Goal: Information Seeking & Learning: Learn about a topic

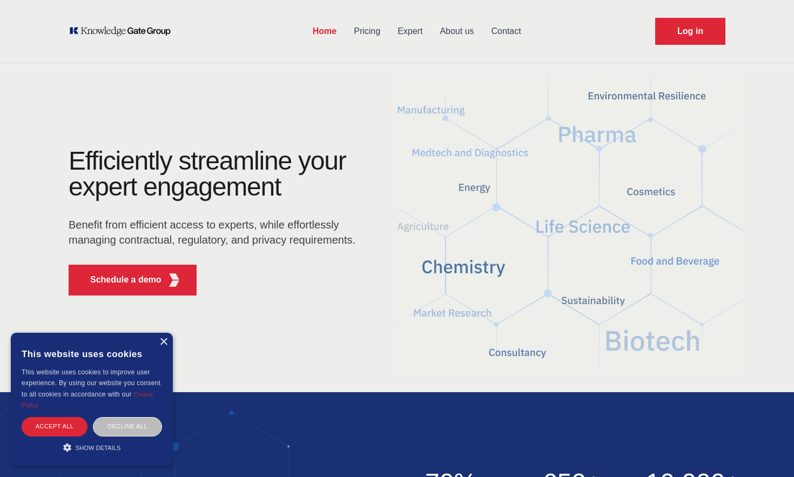
click at [457, 26] on link "About us" at bounding box center [456, 31] width 51 height 28
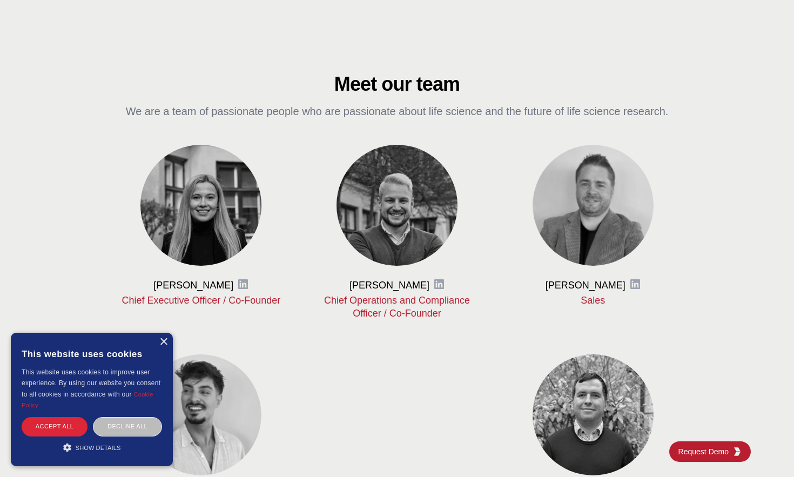
scroll to position [432, 0]
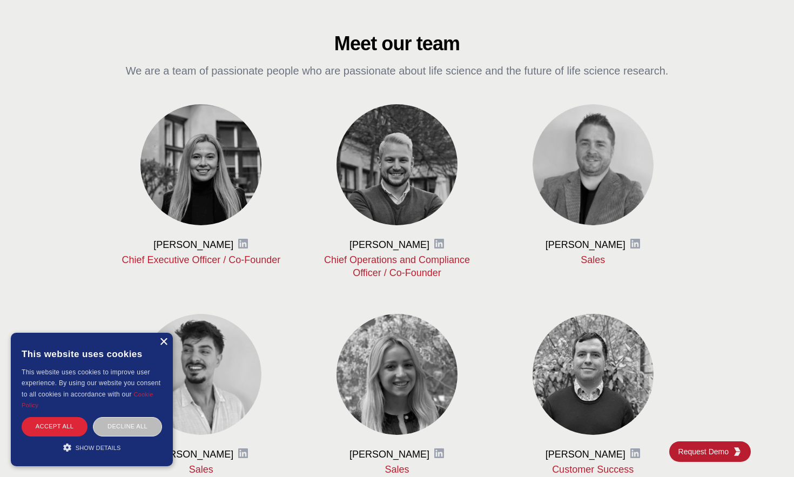
click at [163, 344] on div "×" at bounding box center [163, 342] width 8 height 8
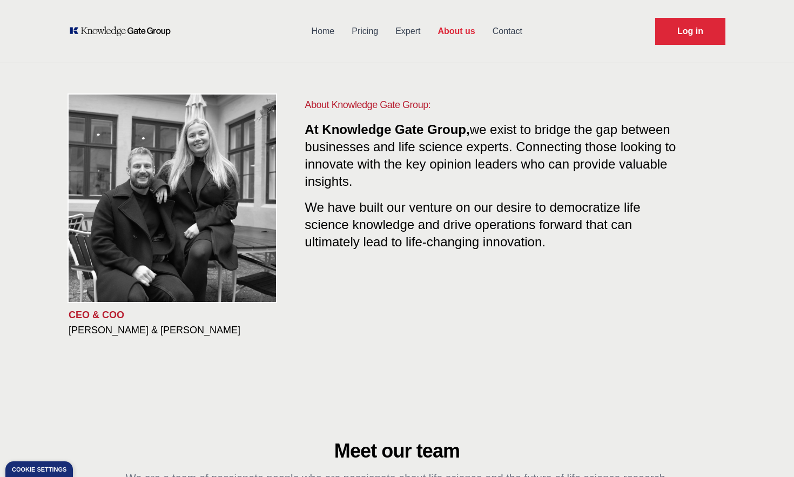
scroll to position [0, 0]
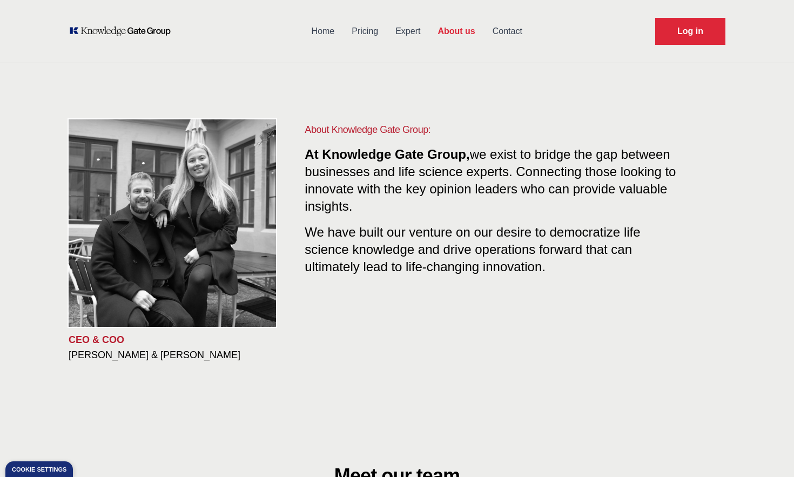
click at [413, 28] on link "Expert" at bounding box center [408, 31] width 42 height 28
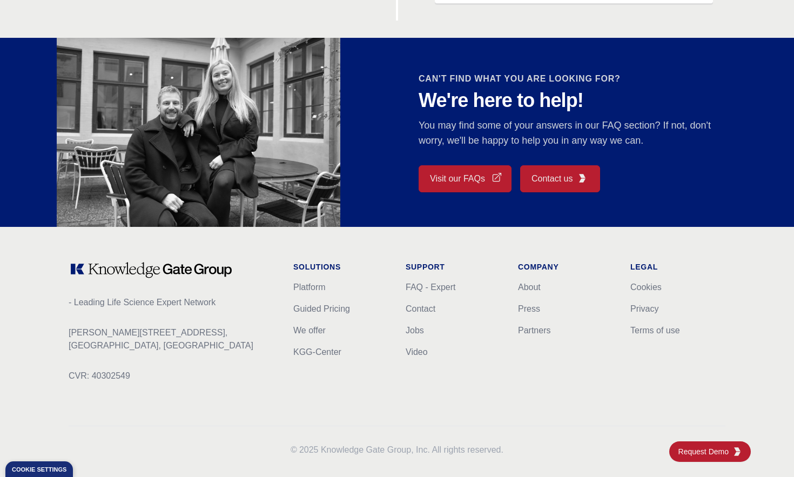
scroll to position [926, 0]
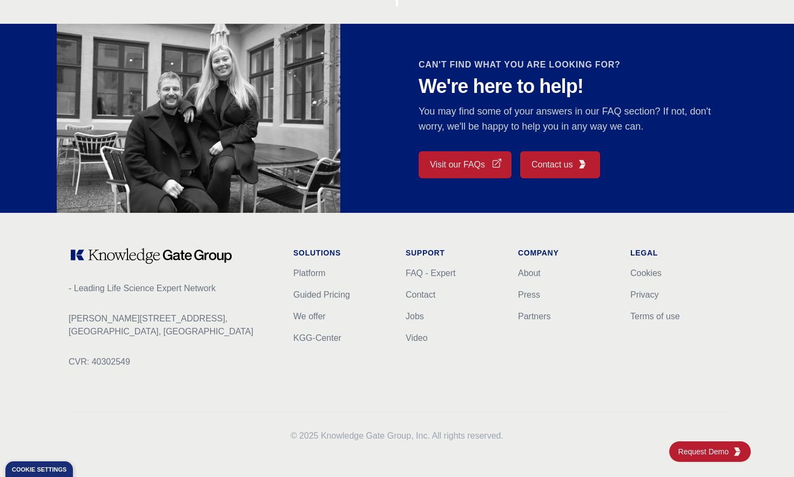
click at [470, 167] on link "Visit our FAQs" at bounding box center [465, 164] width 93 height 27
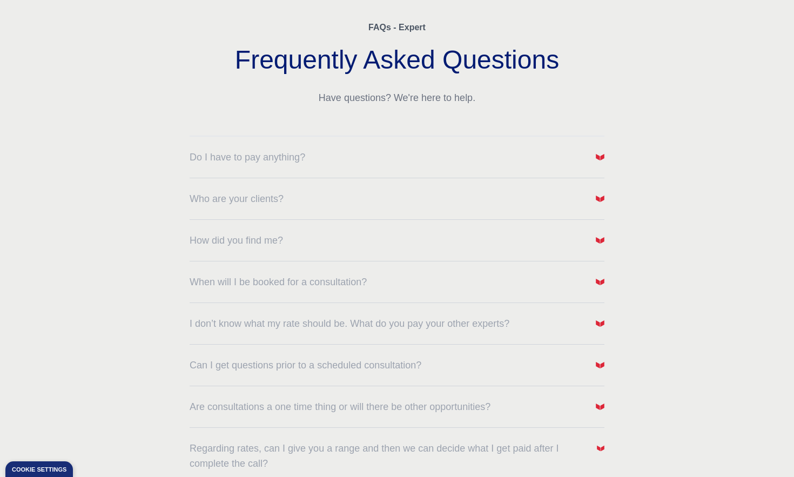
scroll to position [108, 0]
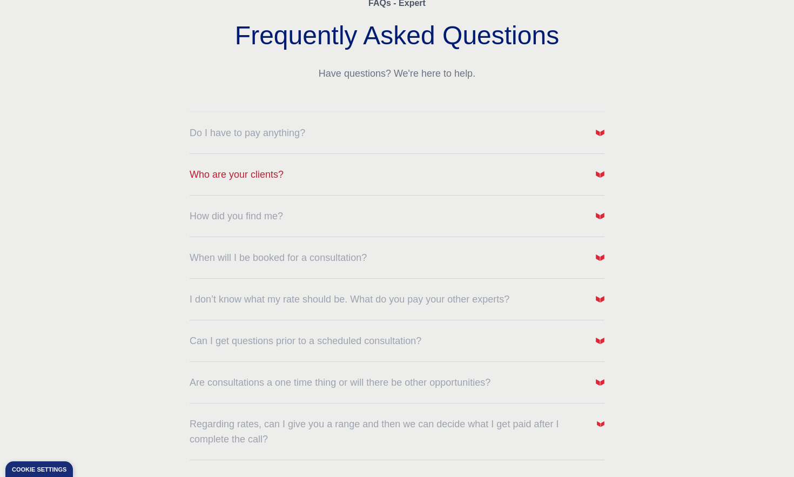
click at [249, 173] on span "Who are your clients?" at bounding box center [237, 174] width 94 height 15
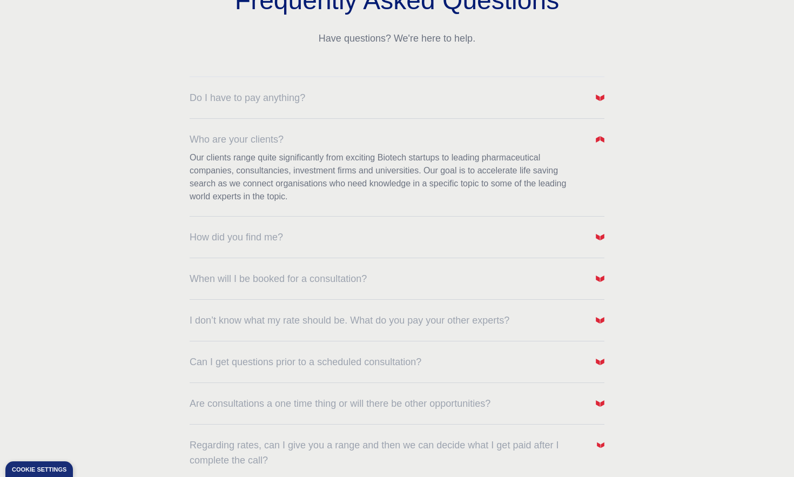
scroll to position [162, 0]
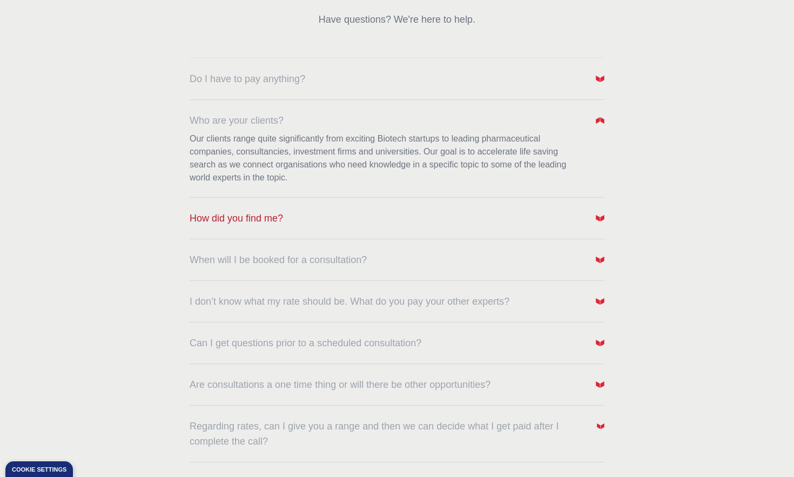
click at [247, 214] on span "How did you find me?" at bounding box center [236, 218] width 93 height 15
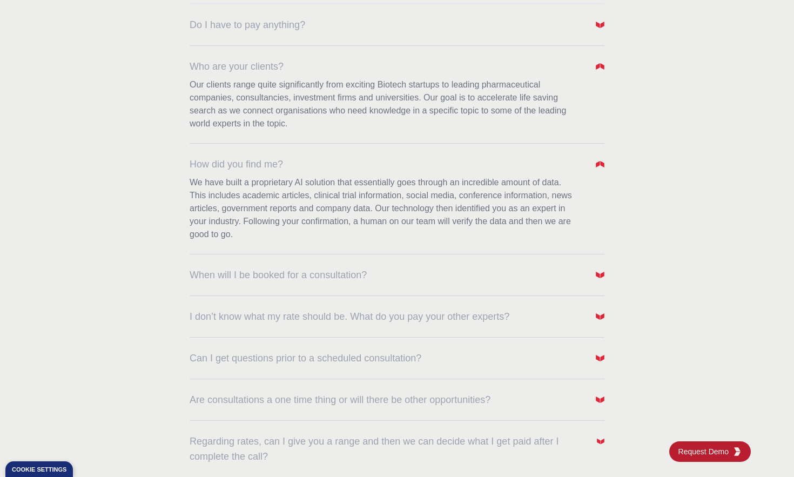
scroll to position [270, 0]
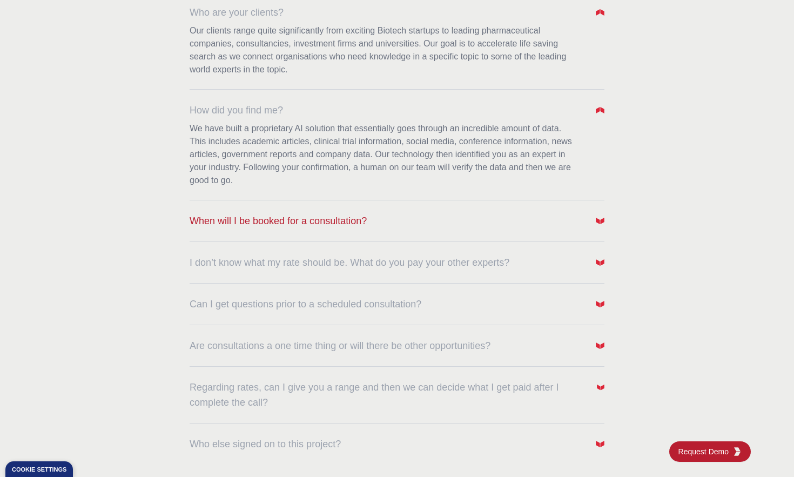
click at [249, 219] on span "When will I be booked for a consultation?" at bounding box center [278, 220] width 177 height 15
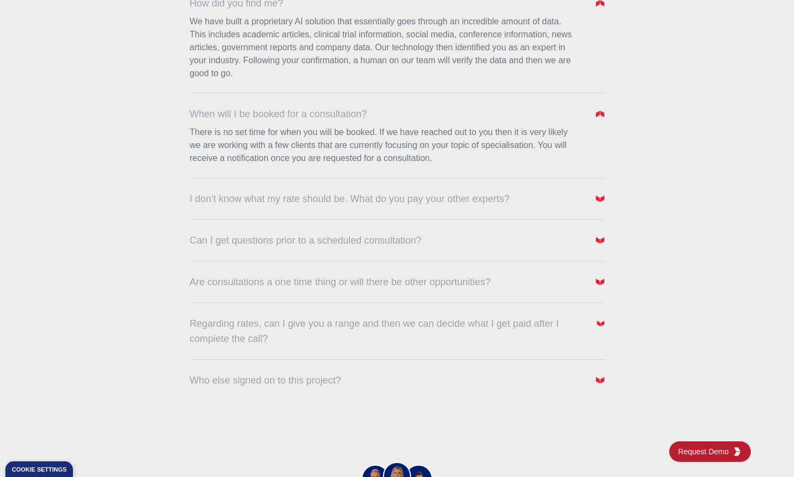
scroll to position [378, 0]
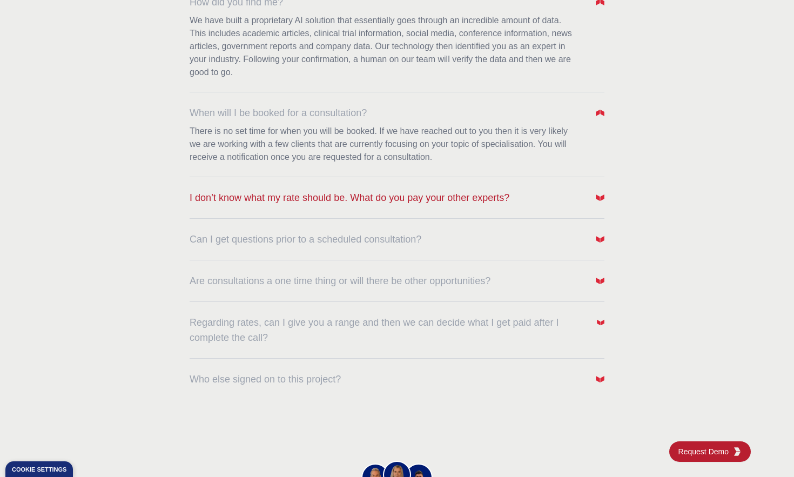
click at [305, 201] on span "I don’t know what my rate should be. What do you pay your other experts?" at bounding box center [350, 197] width 320 height 15
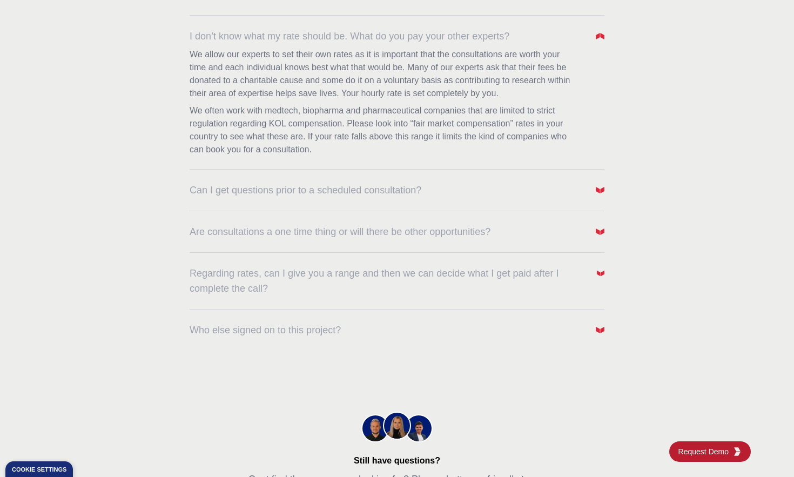
scroll to position [540, 0]
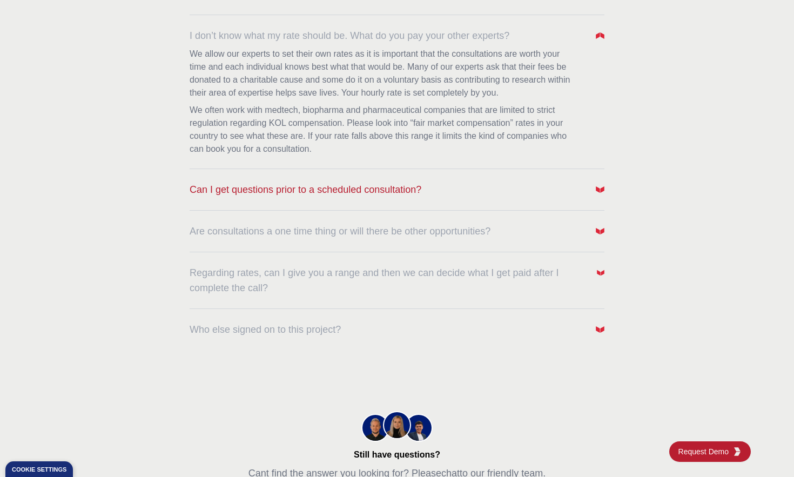
click at [281, 185] on span "Can I get questions prior to a scheduled consultation?" at bounding box center [306, 189] width 232 height 15
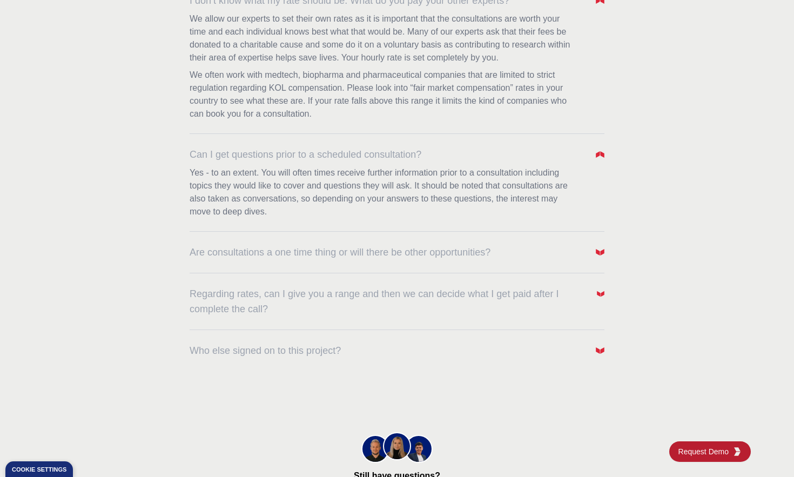
scroll to position [594, 0]
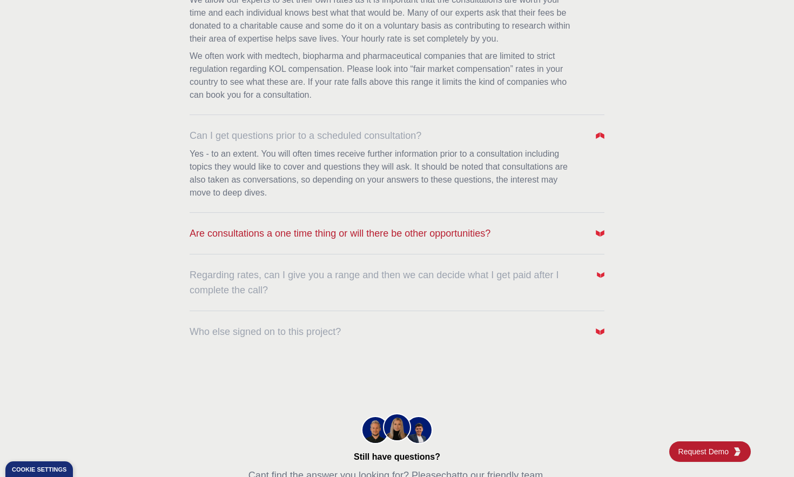
click at [250, 229] on span "Are consultations a one time thing or will there be other opportunities?" at bounding box center [340, 233] width 301 height 15
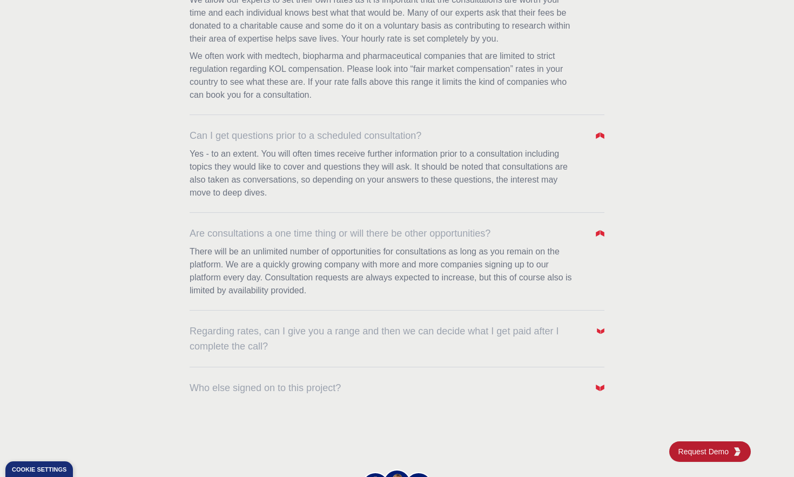
scroll to position [648, 0]
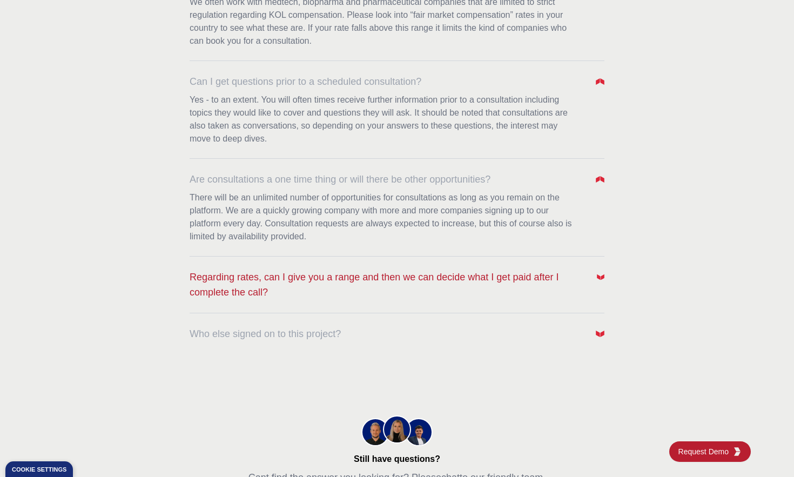
click at [247, 284] on span "Regarding rates, can I give you a range and then we can decide what I get paid …" at bounding box center [387, 285] width 394 height 30
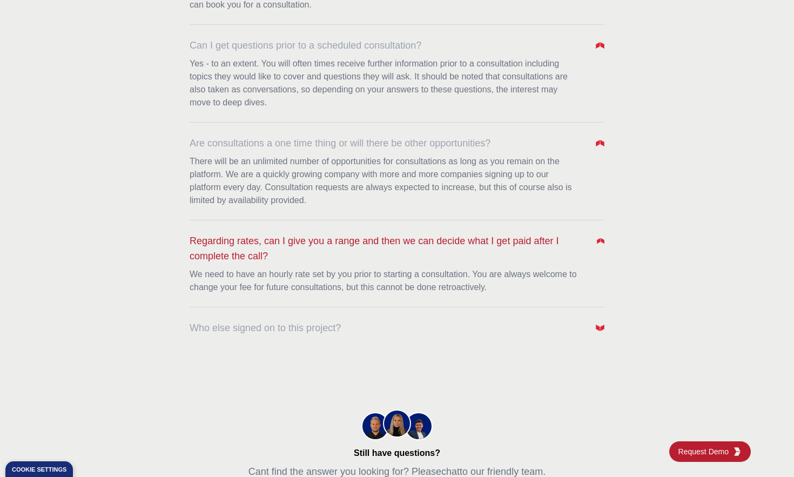
scroll to position [702, 0]
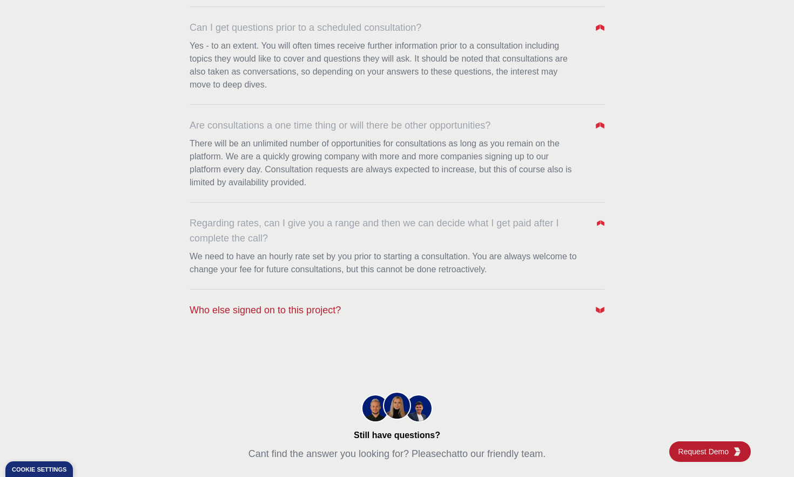
click at [256, 311] on span "Who else signed on to this project?" at bounding box center [265, 310] width 151 height 15
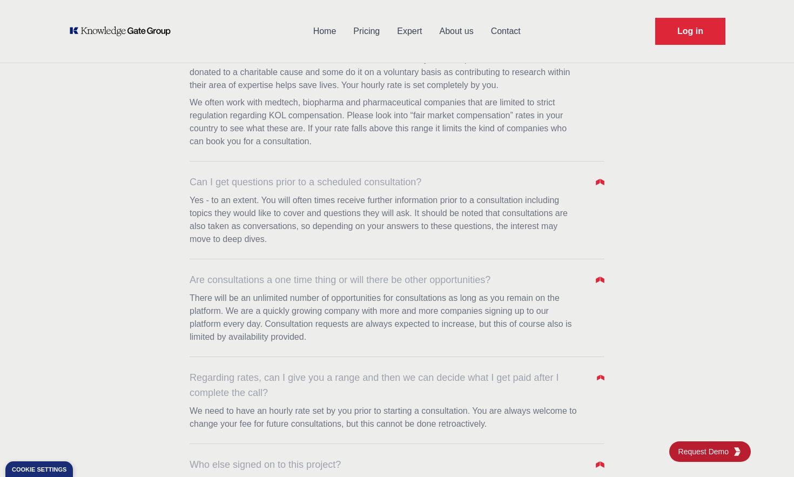
scroll to position [116, 0]
